Goal: Information Seeking & Learning: Learn about a topic

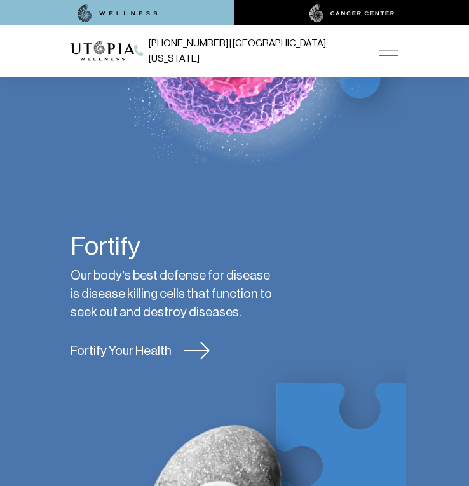
scroll to position [2647, 0]
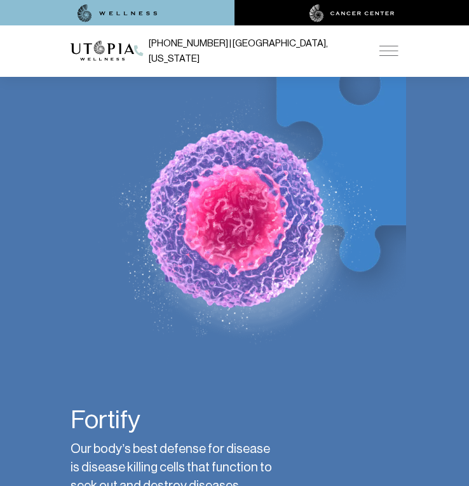
click at [386, 46] on img at bounding box center [388, 51] width 19 height 10
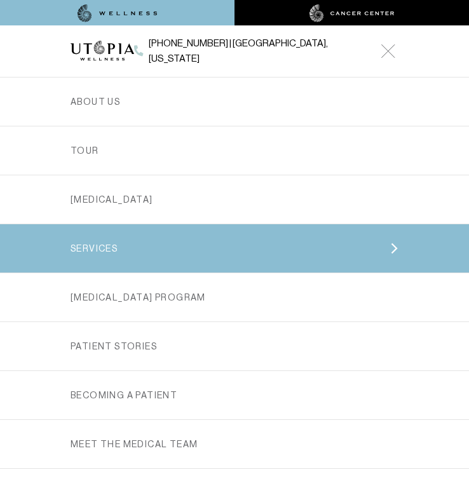
click at [306, 234] on link "SERVICES" at bounding box center [235, 248] width 328 height 48
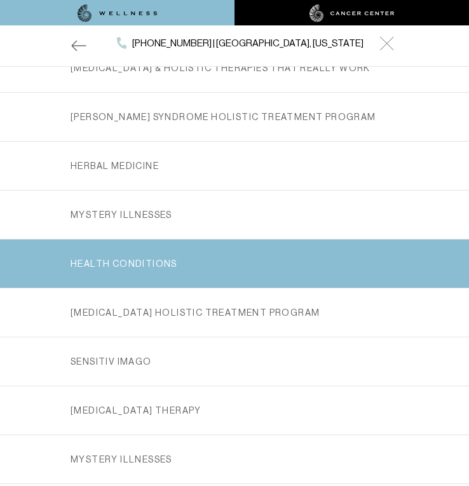
scroll to position [188, 0]
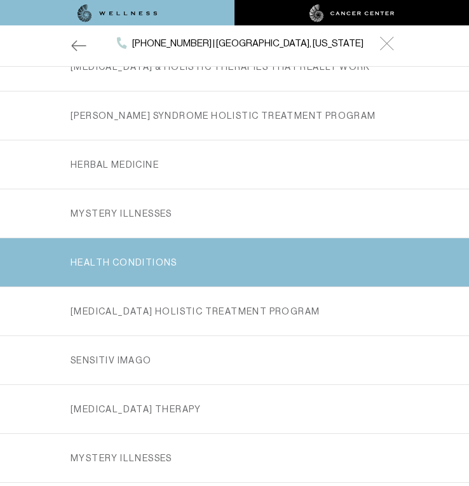
click at [147, 266] on link "Health Conditions" at bounding box center [235, 262] width 328 height 48
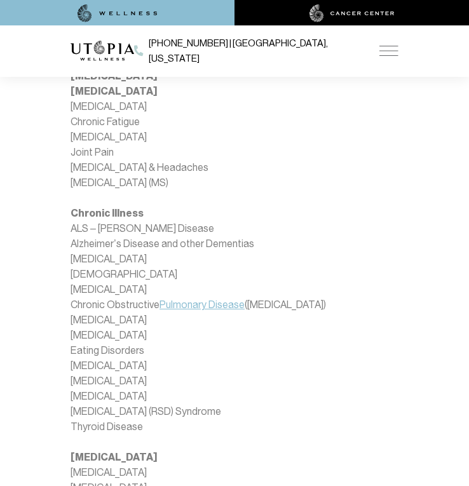
scroll to position [934, 0]
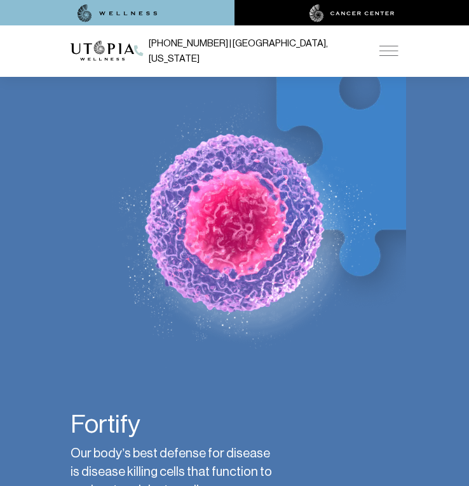
scroll to position [2645, 0]
